Goal: Complete application form

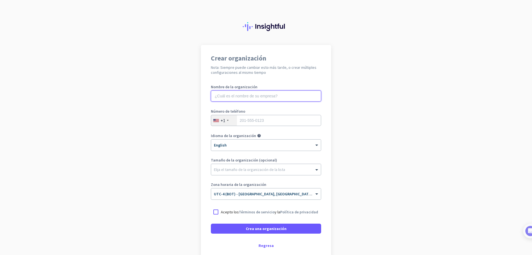
click at [246, 96] on input "text" at bounding box center [266, 95] width 110 height 11
type input "BioCheck"
drag, startPoint x: 250, startPoint y: 123, endPoint x: 236, endPoint y: 124, distance: 13.9
click at [250, 123] on input "tel" at bounding box center [266, 120] width 110 height 11
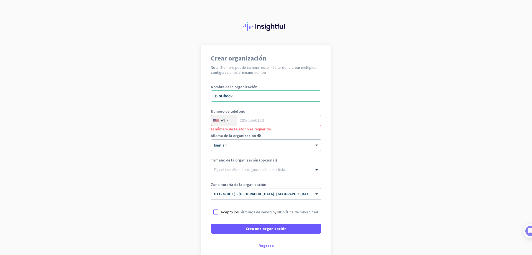
click at [226, 121] on div "+1" at bounding box center [224, 120] width 26 height 11
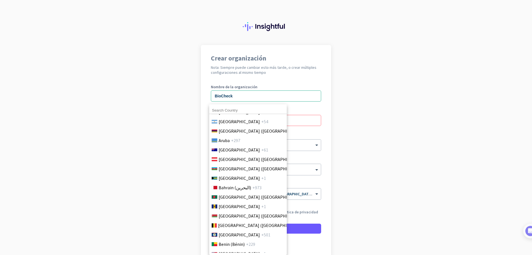
scroll to position [166, 0]
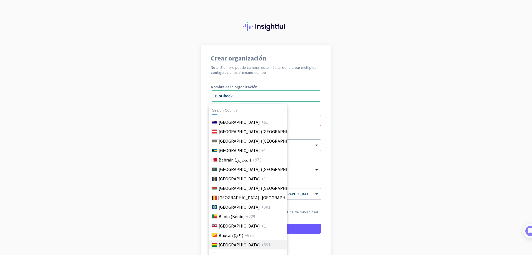
click at [229, 244] on span "[GEOGRAPHIC_DATA]" at bounding box center [239, 244] width 41 height 7
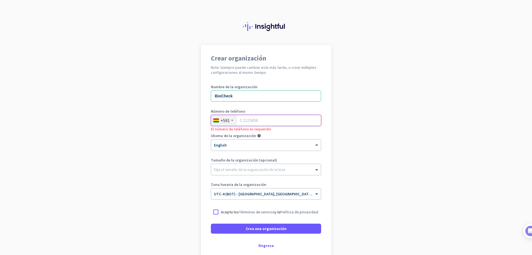
click at [269, 119] on input "tel" at bounding box center [266, 120] width 110 height 11
type input "62535866"
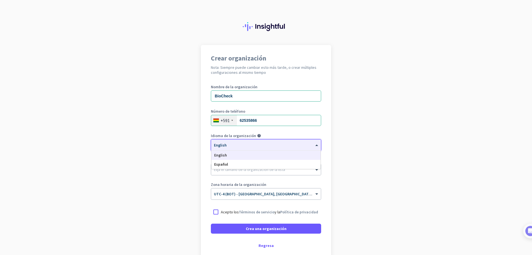
click at [245, 145] on div at bounding box center [266, 143] width 110 height 5
click at [233, 167] on div "Español" at bounding box center [265, 164] width 109 height 9
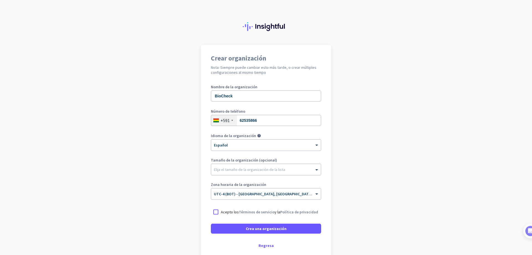
click at [249, 170] on div at bounding box center [266, 168] width 110 height 6
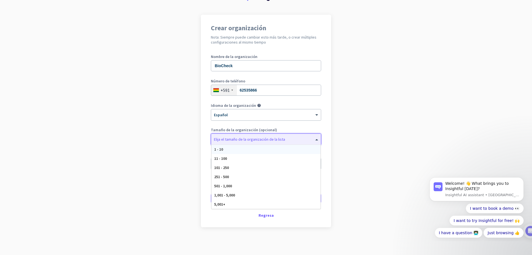
click at [252, 133] on div "Tamaño de la organización (opcional) Elija el tamaño de la organización de la l…" at bounding box center [266, 139] width 110 height 22
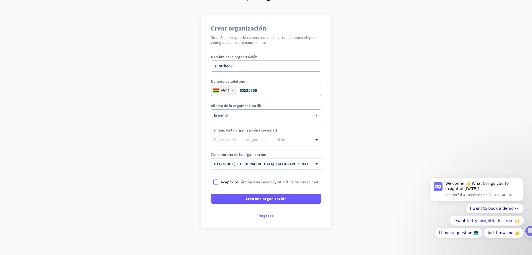
scroll to position [30, 0]
click at [263, 214] on div "Regresa" at bounding box center [266, 215] width 110 height 4
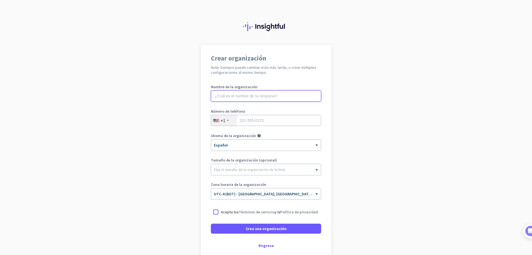
click at [241, 93] on input "text" at bounding box center [266, 95] width 110 height 11
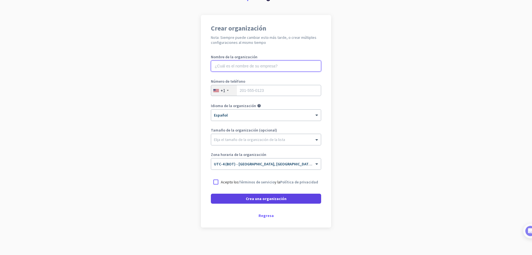
scroll to position [30, 0]
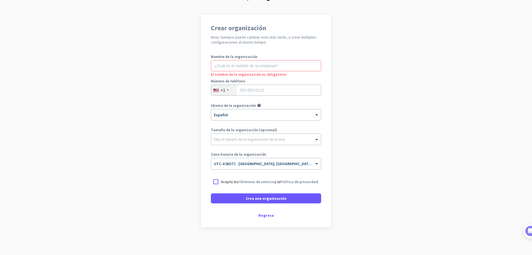
click at [265, 220] on div "Crear organización Nota: Siempre puede cambiar esto más tarde, o crear múltiple…" at bounding box center [266, 121] width 130 height 212
click at [264, 216] on div "Regresa" at bounding box center [266, 215] width 110 height 4
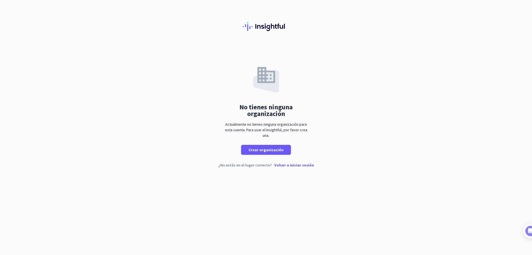
click at [298, 166] on p "Volver a iniciar sesión" at bounding box center [294, 165] width 40 height 4
